Goal: Find specific page/section: Find specific page/section

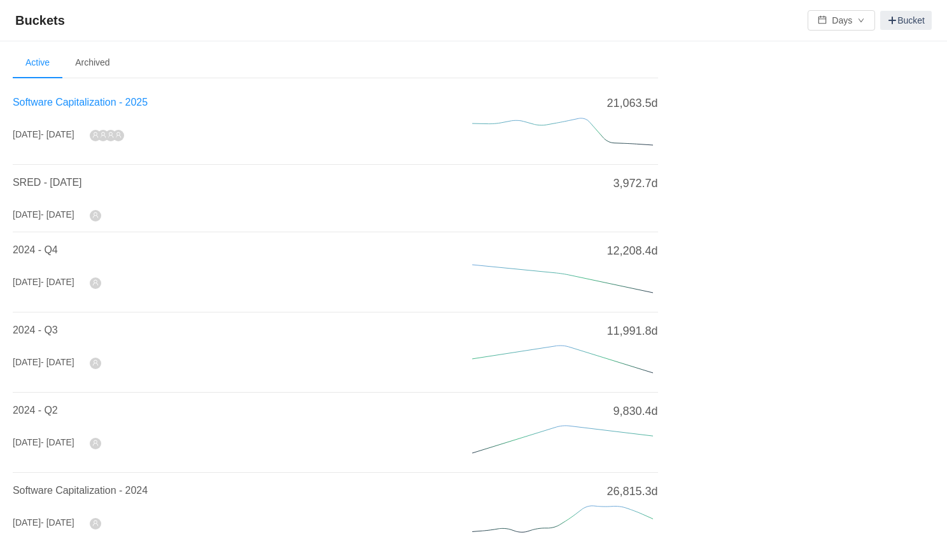
click at [78, 99] on span "Software Capitalization - 2025" at bounding box center [80, 102] width 135 height 11
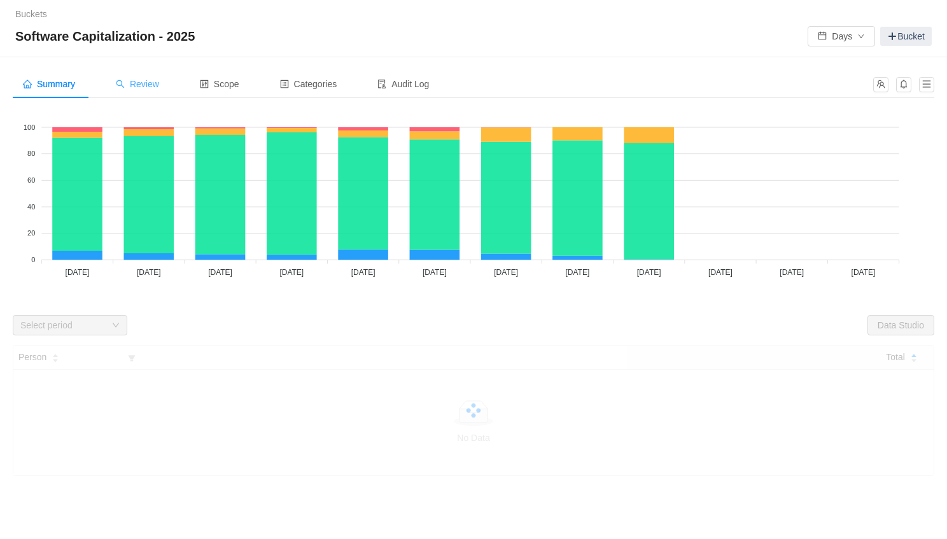
click at [144, 82] on span "Review" at bounding box center [137, 84] width 43 height 10
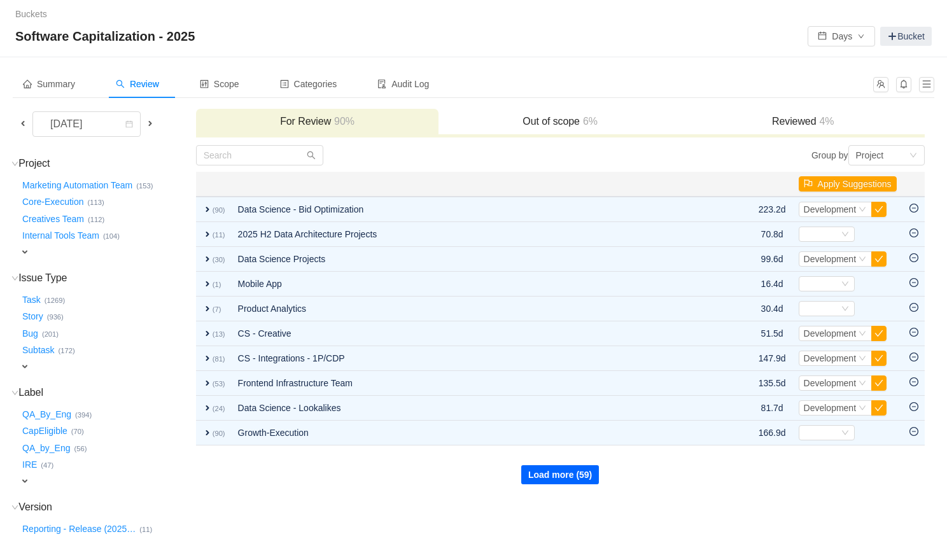
click at [571, 476] on button "Load more (59)" at bounding box center [560, 474] width 78 height 19
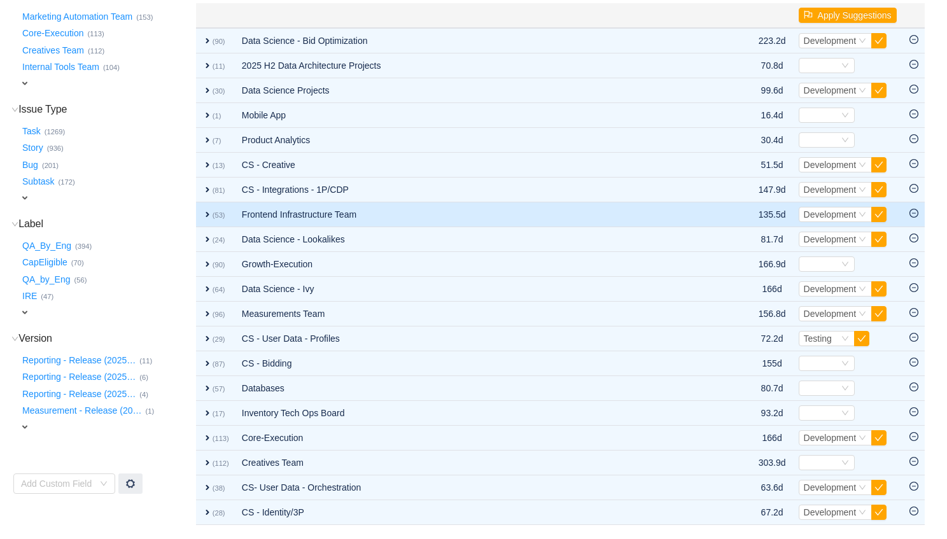
scroll to position [207, 0]
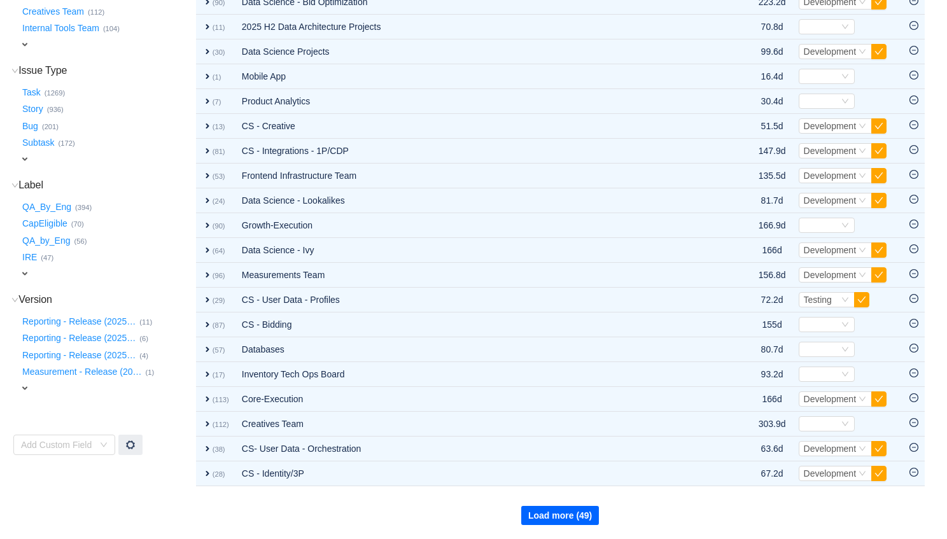
click at [560, 516] on button "Load more (49)" at bounding box center [560, 515] width 78 height 19
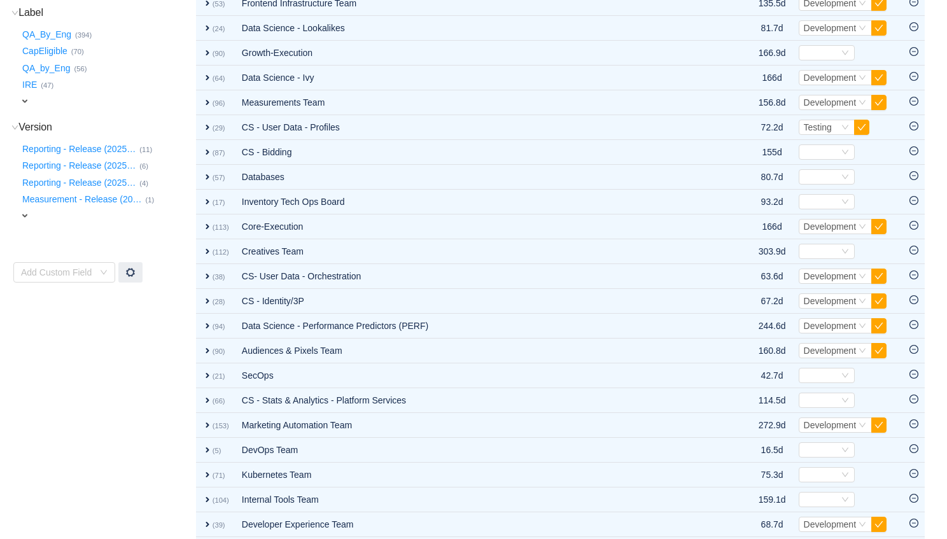
scroll to position [377, 0]
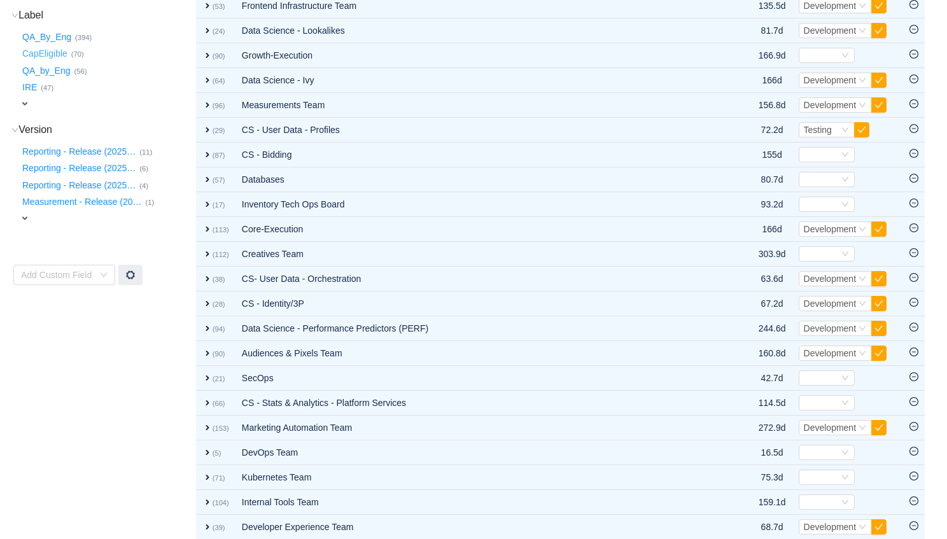
click at [43, 55] on button "CapEligible …" at bounding box center [46, 54] width 52 height 20
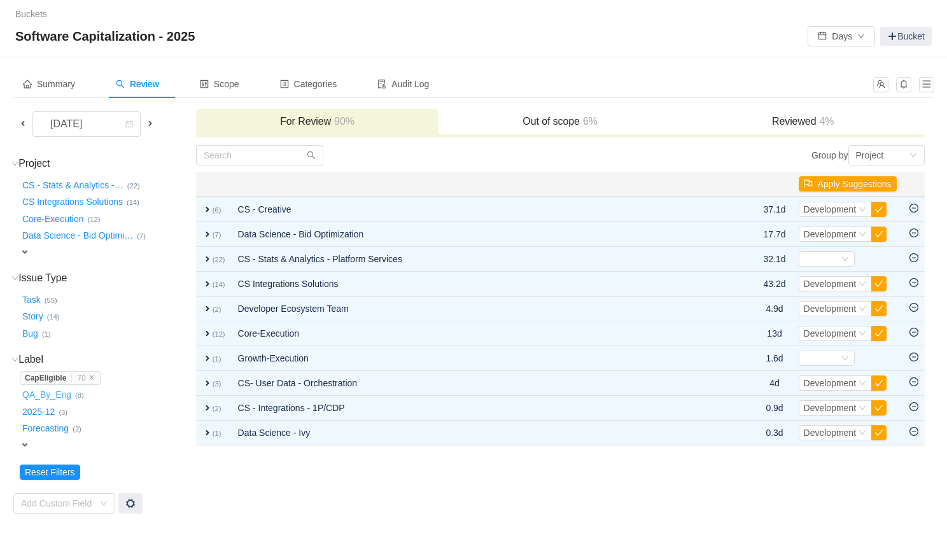
scroll to position [0, 0]
click at [27, 254] on span "expand" at bounding box center [25, 252] width 10 height 10
click at [80, 253] on div "Select value" at bounding box center [75, 253] width 101 height 13
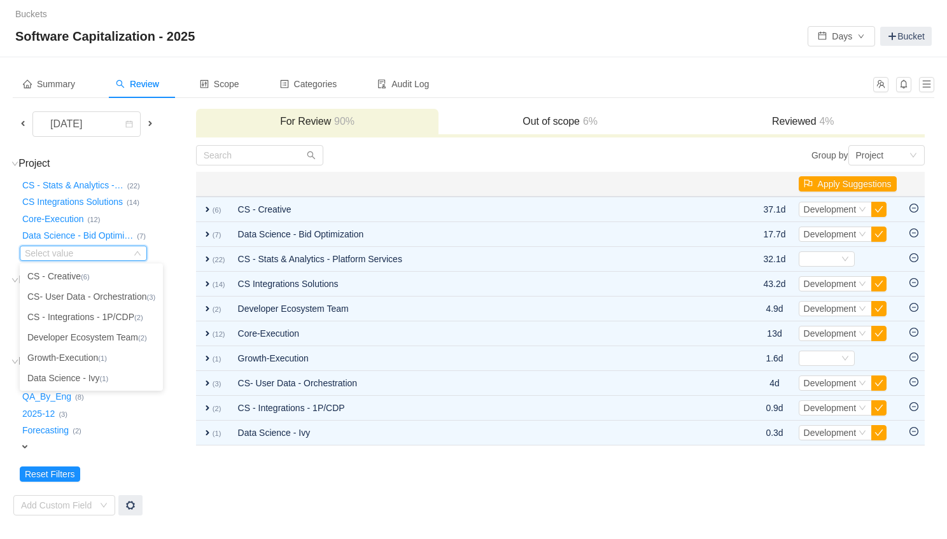
click at [137, 427] on div "Forecasting … (2)" at bounding box center [107, 428] width 175 height 17
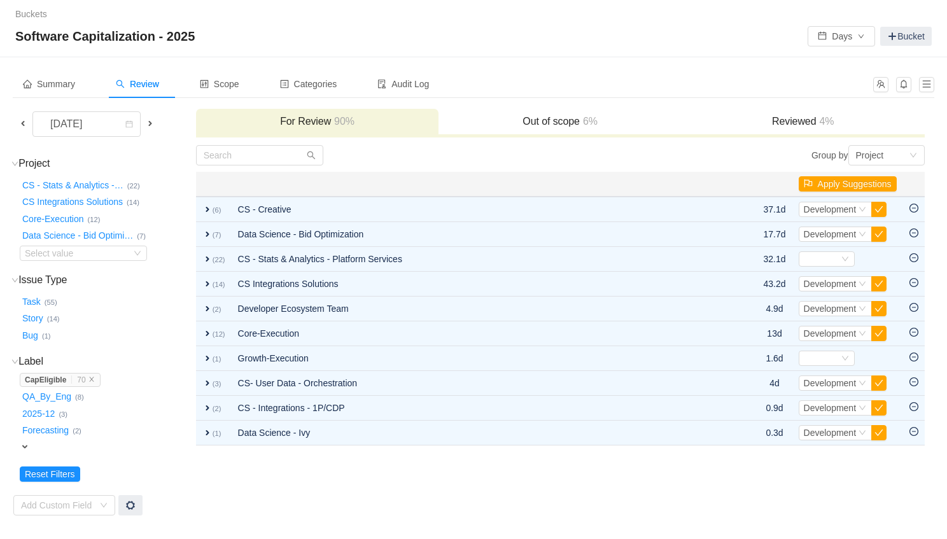
click at [137, 427] on div "Forecasting … (2)" at bounding box center [107, 428] width 175 height 17
click at [95, 380] on icon "icon: close" at bounding box center [91, 379] width 6 height 6
